Goal: Obtain resource: Download file/media

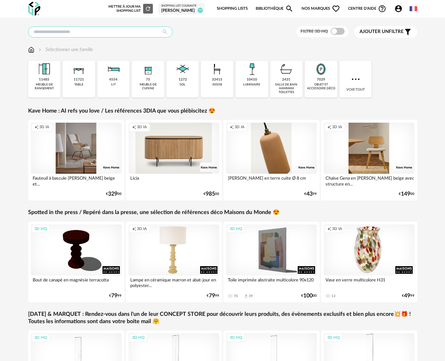
click at [78, 32] on input "text" at bounding box center [100, 31] width 144 height 11
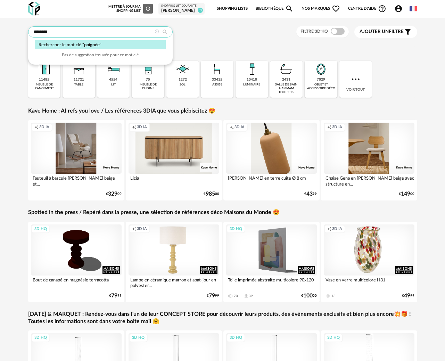
type input "********"
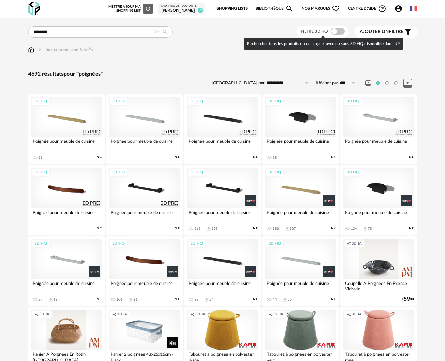
click at [339, 29] on span at bounding box center [338, 31] width 14 height 7
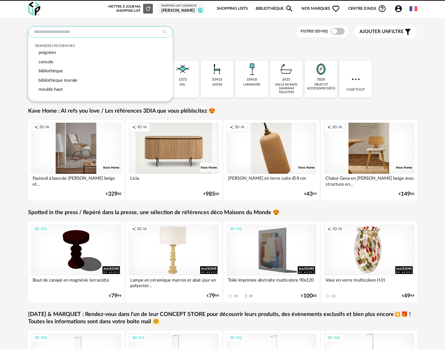
click at [63, 35] on input "text" at bounding box center [100, 31] width 144 height 11
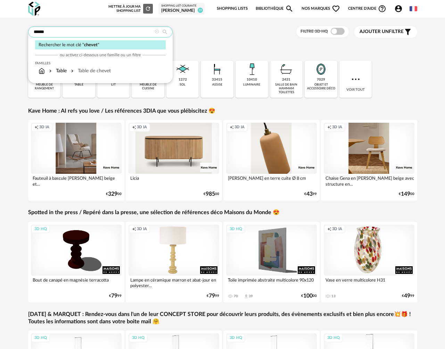
type input "******"
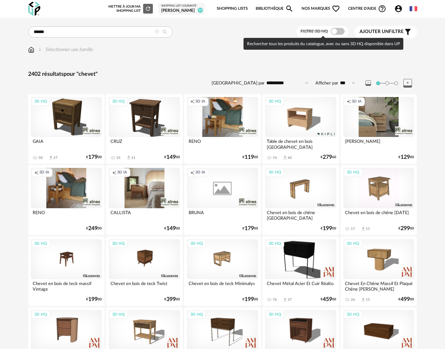
click at [336, 33] on span at bounding box center [338, 31] width 14 height 7
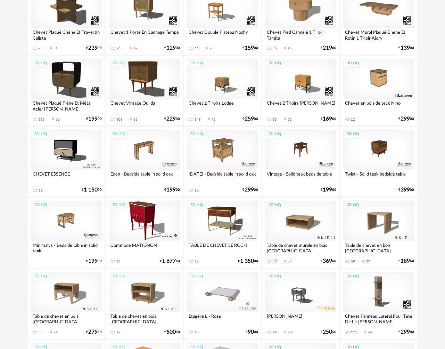
scroll to position [302, 0]
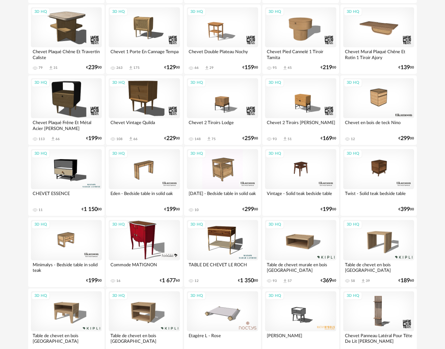
click at [300, 240] on div "3D HQ" at bounding box center [300, 240] width 71 height 40
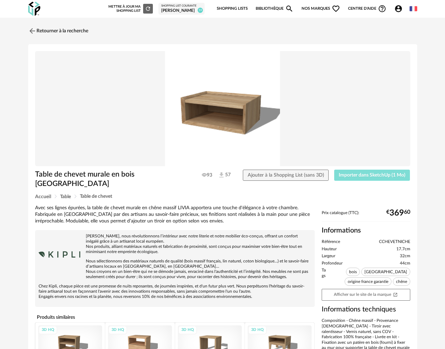
click at [353, 174] on span "Importer dans SketchUp (1 Mo)" at bounding box center [372, 175] width 67 height 5
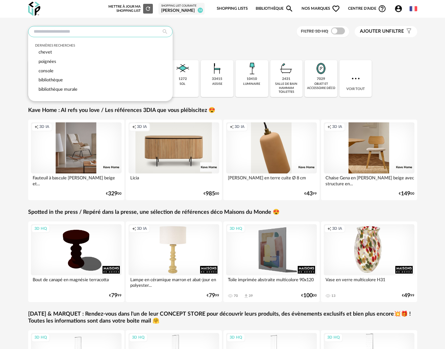
click at [62, 35] on input "text" at bounding box center [100, 31] width 144 height 11
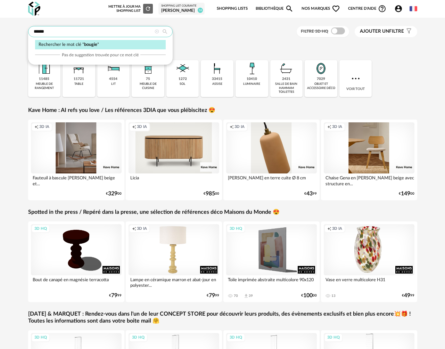
type input "******"
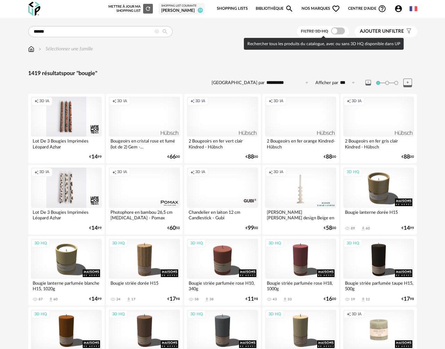
click at [337, 31] on span at bounding box center [338, 30] width 14 height 7
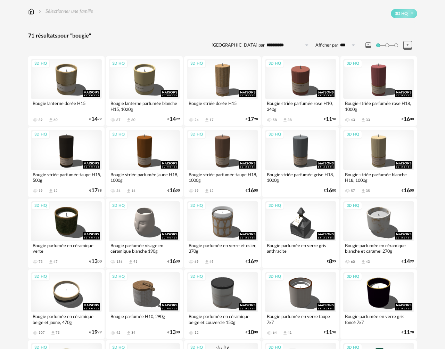
scroll to position [41, 0]
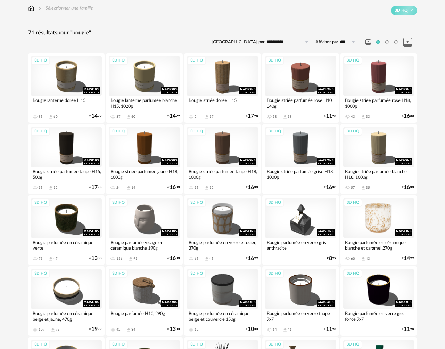
click at [380, 220] on div "3D HQ" at bounding box center [378, 218] width 71 height 40
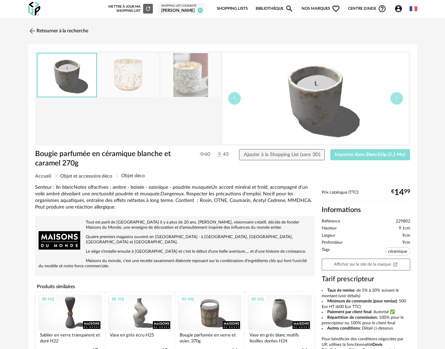
click at [349, 150] on button "Importer dans SketchUp (2,1 Mo)" at bounding box center [370, 154] width 80 height 11
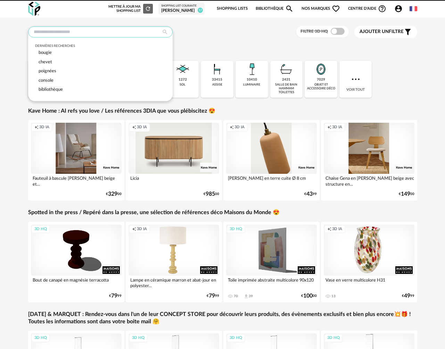
click at [112, 34] on input "text" at bounding box center [100, 31] width 144 height 11
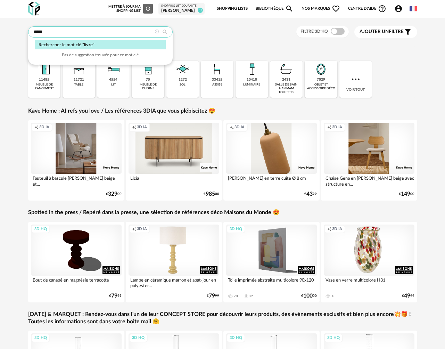
type input "*****"
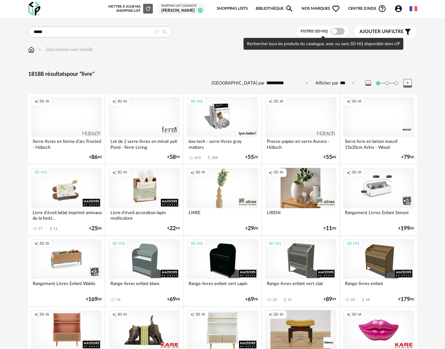
click at [339, 32] on span at bounding box center [338, 31] width 14 height 7
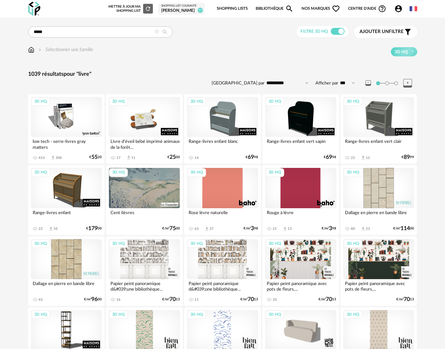
click at [62, 116] on div "3D HQ" at bounding box center [66, 117] width 71 height 40
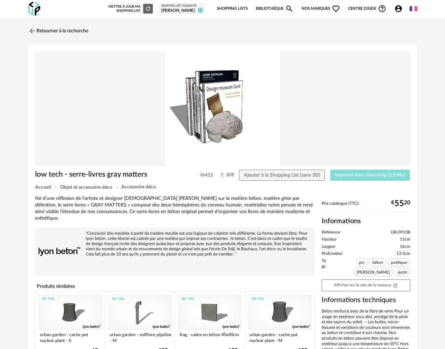
click at [357, 176] on span "Importer dans SketchUp (5,9 Mo)" at bounding box center [370, 175] width 70 height 5
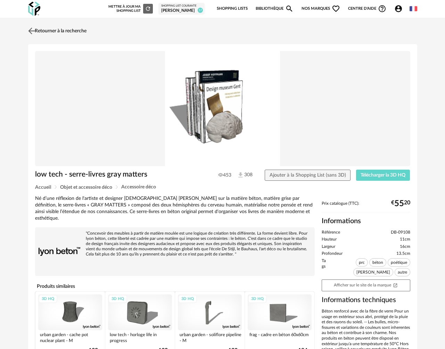
click at [68, 33] on link "Retourner à la recherche" at bounding box center [56, 30] width 60 height 15
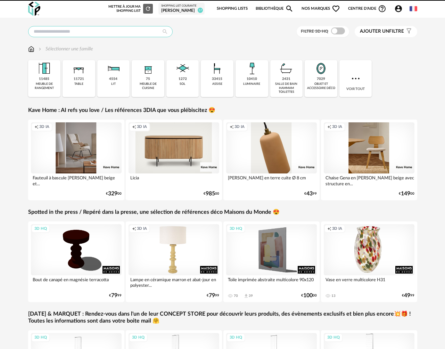
click at [74, 34] on input "text" at bounding box center [100, 31] width 144 height 11
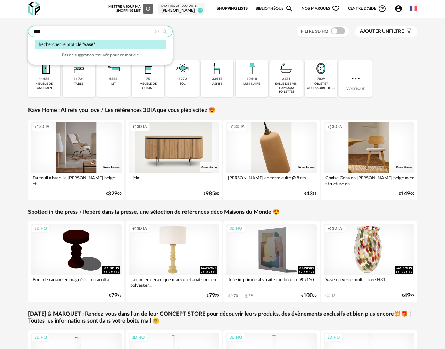
type input "****"
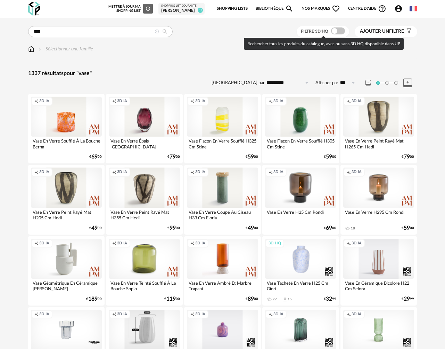
click at [338, 32] on span at bounding box center [338, 30] width 14 height 7
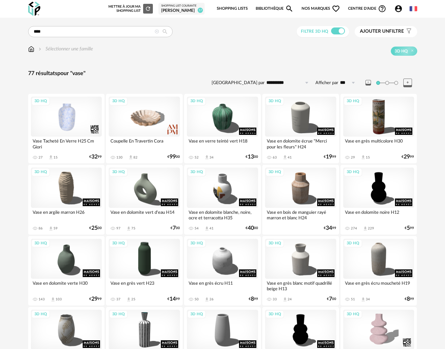
click at [272, 82] on input "**********" at bounding box center [289, 82] width 48 height 11
click at [279, 112] on span "Prix croissant" at bounding box center [288, 113] width 33 height 6
type input "**********"
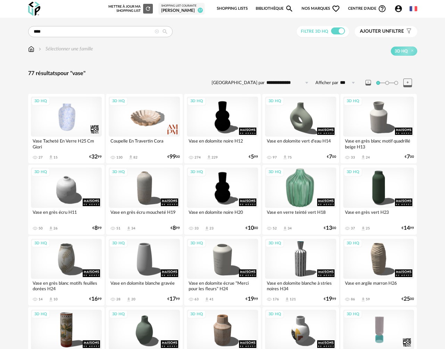
click at [297, 190] on div "3D HQ" at bounding box center [300, 187] width 71 height 40
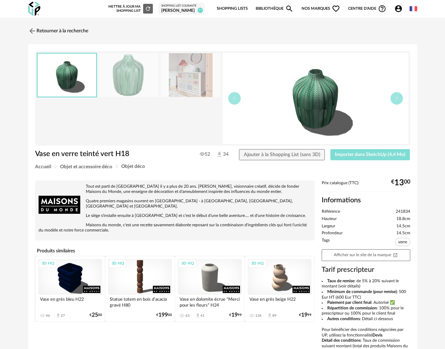
click at [354, 154] on span "Importer dans SketchUp (4,4 Mo)" at bounding box center [370, 154] width 70 height 5
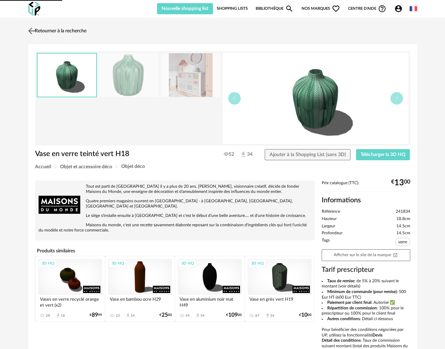
click at [74, 28] on link "Retourner à la recherche" at bounding box center [56, 30] width 60 height 15
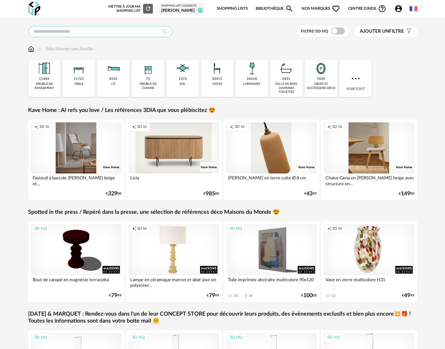
click at [64, 33] on input "text" at bounding box center [100, 31] width 144 height 11
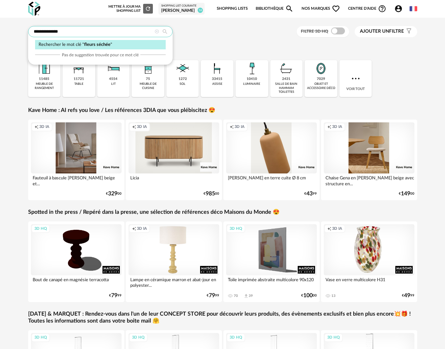
type input "**********"
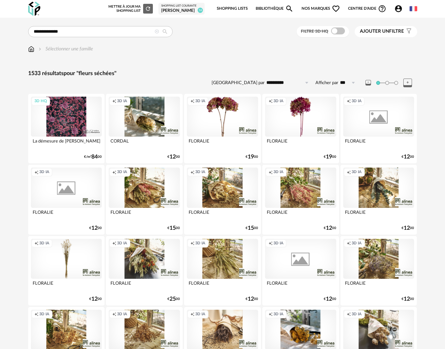
click at [339, 32] on span at bounding box center [338, 30] width 14 height 7
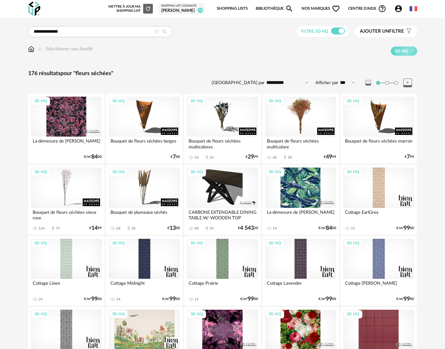
click at [298, 115] on div "3D HQ" at bounding box center [300, 117] width 71 height 40
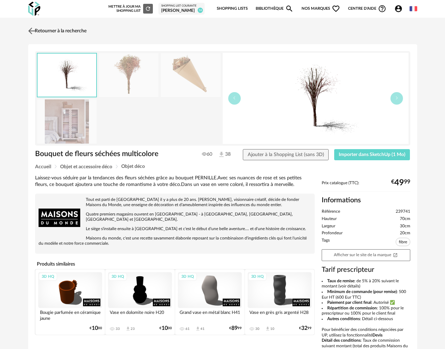
click at [62, 32] on link "Retourner à la recherche" at bounding box center [56, 30] width 60 height 15
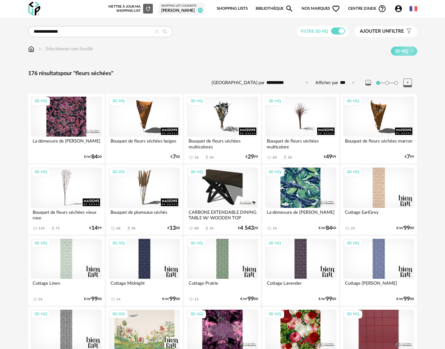
click at [232, 119] on div "3D HQ" at bounding box center [222, 117] width 71 height 40
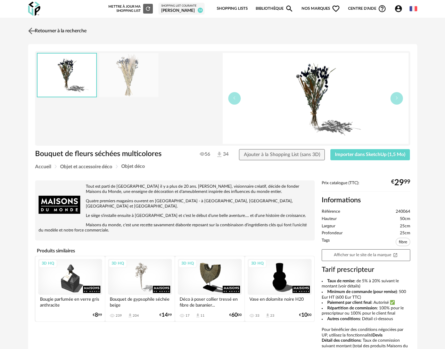
click at [30, 30] on img at bounding box center [31, 31] width 10 height 10
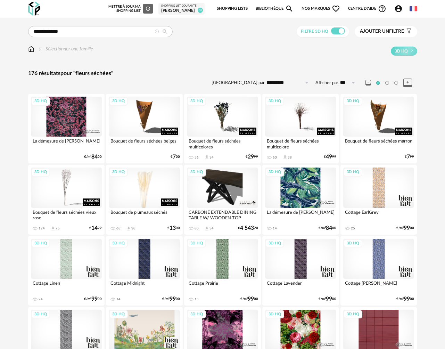
click at [151, 180] on div "3D HQ" at bounding box center [144, 187] width 71 height 40
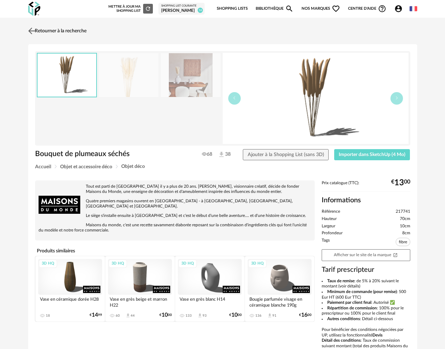
click at [29, 34] on img at bounding box center [31, 31] width 10 height 10
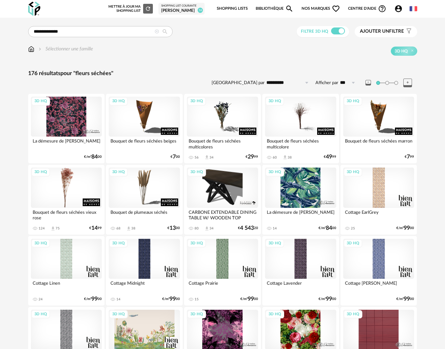
click at [64, 192] on div "3D HQ" at bounding box center [66, 187] width 71 height 40
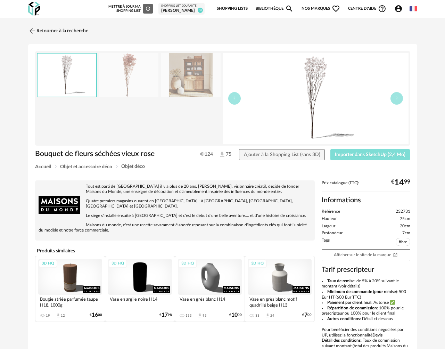
click at [363, 156] on span "Importer dans SketchUp (2,4 Mo)" at bounding box center [370, 154] width 70 height 5
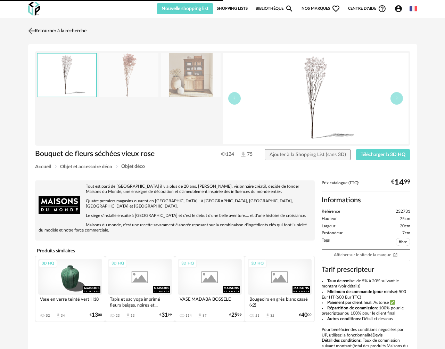
click at [56, 35] on link "Retourner à la recherche" at bounding box center [56, 30] width 60 height 15
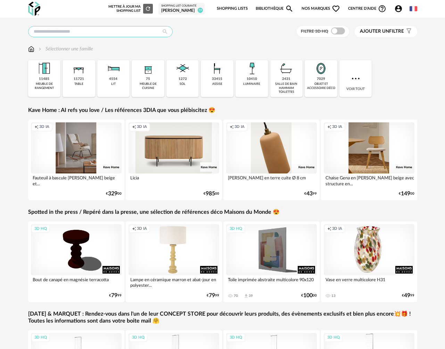
click at [73, 30] on input "text" at bounding box center [100, 31] width 144 height 11
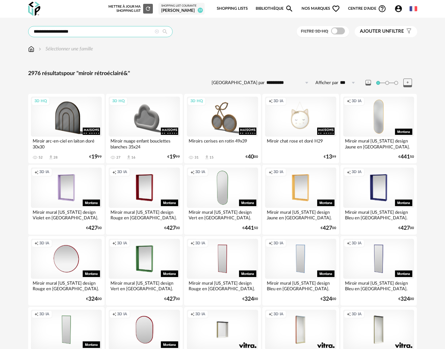
click at [74, 33] on input "**********" at bounding box center [100, 31] width 144 height 11
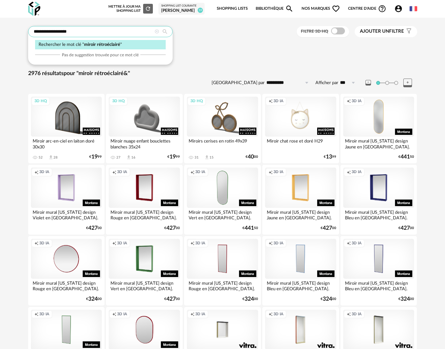
type input "**********"
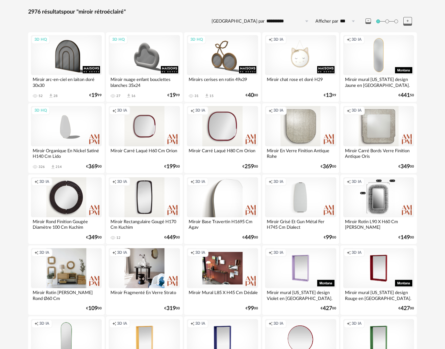
scroll to position [27, 0]
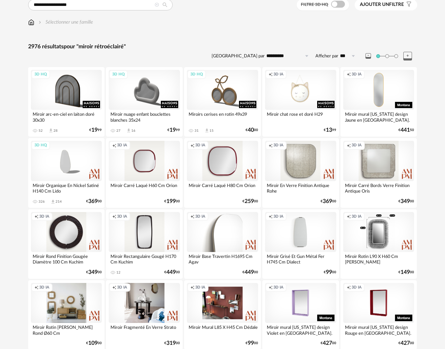
click at [338, 6] on span at bounding box center [338, 4] width 14 height 7
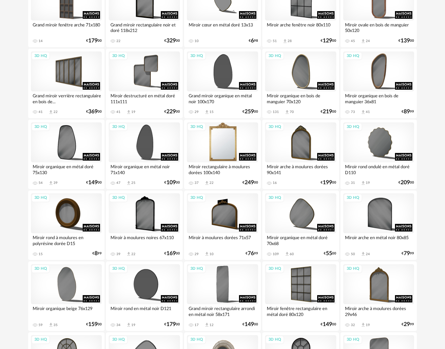
scroll to position [894, 0]
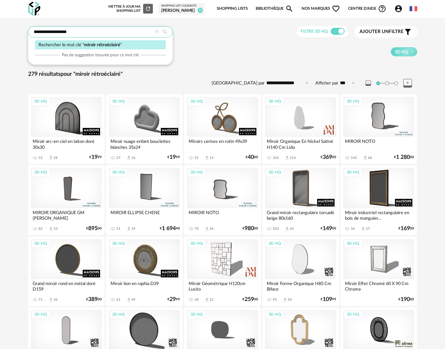
drag, startPoint x: 88, startPoint y: 33, endPoint x: -5, endPoint y: 32, distance: 92.7
type input "**********"
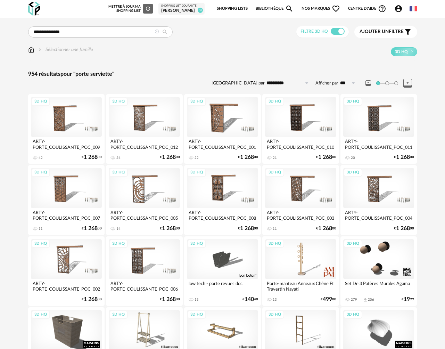
click at [36, 50] on div "Sélectionner une famille" at bounding box center [60, 49] width 65 height 7
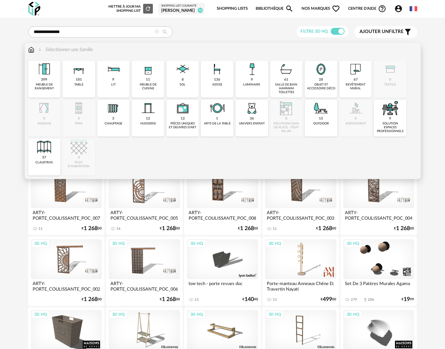
click at [31, 52] on img at bounding box center [31, 49] width 6 height 7
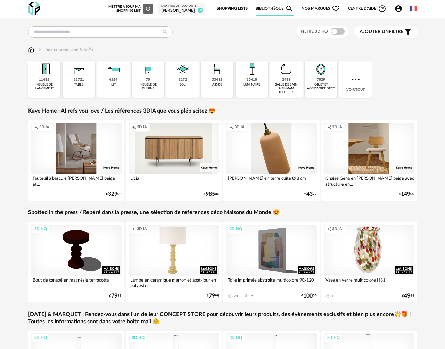
click at [284, 84] on div "salle de bain hammam toilettes" at bounding box center [286, 89] width 28 height 12
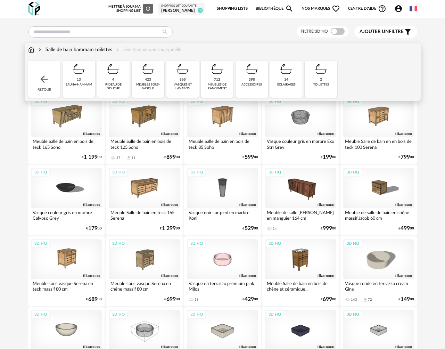
click at [249, 84] on div "accessoires" at bounding box center [251, 85] width 20 height 4
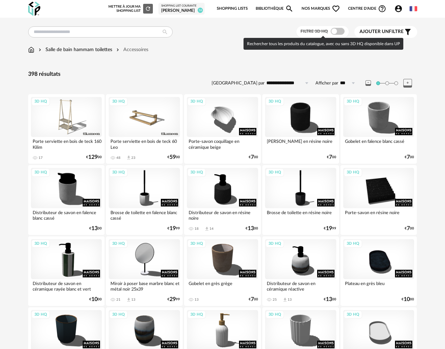
click at [337, 32] on span at bounding box center [338, 31] width 14 height 7
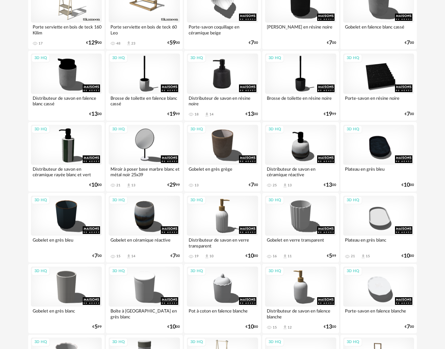
scroll to position [133, 0]
